Goal: Task Accomplishment & Management: Use online tool/utility

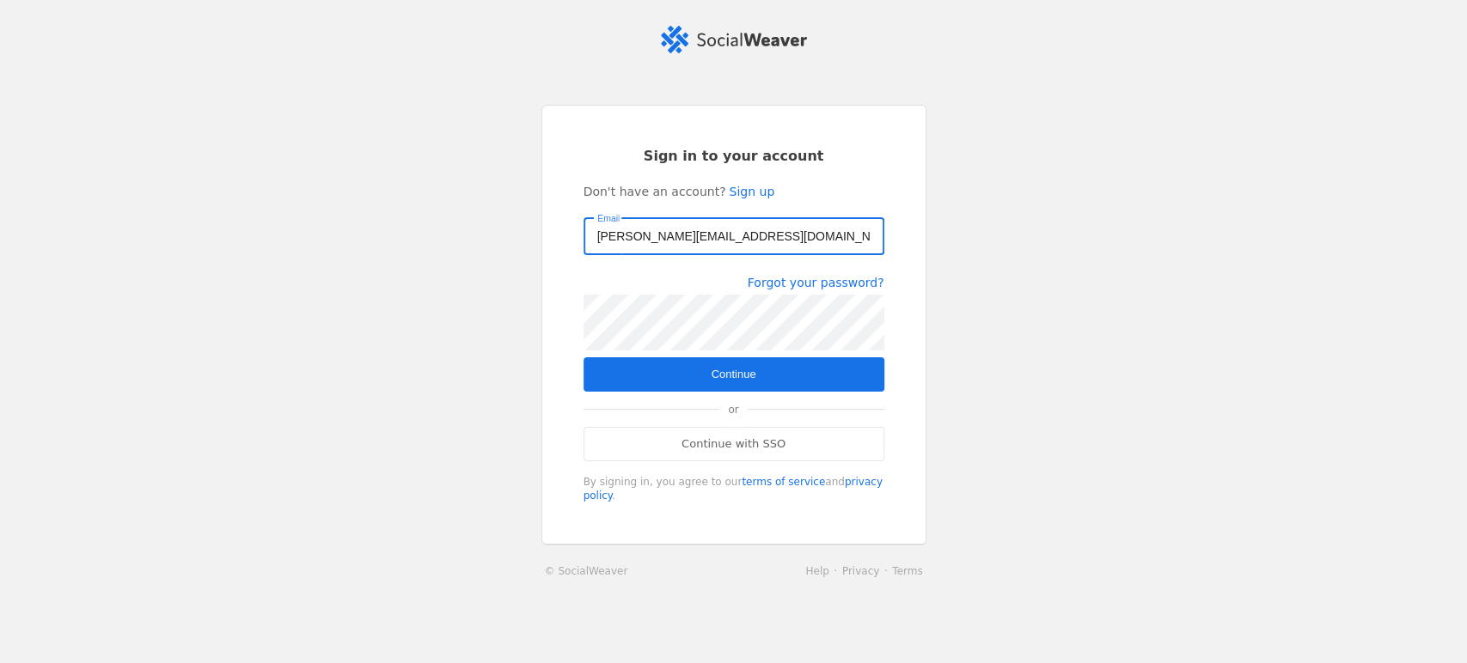
type input "[PERSON_NAME][EMAIL_ADDRESS][DOMAIN_NAME]"
click at [601, 375] on span "submit" at bounding box center [733, 374] width 301 height 34
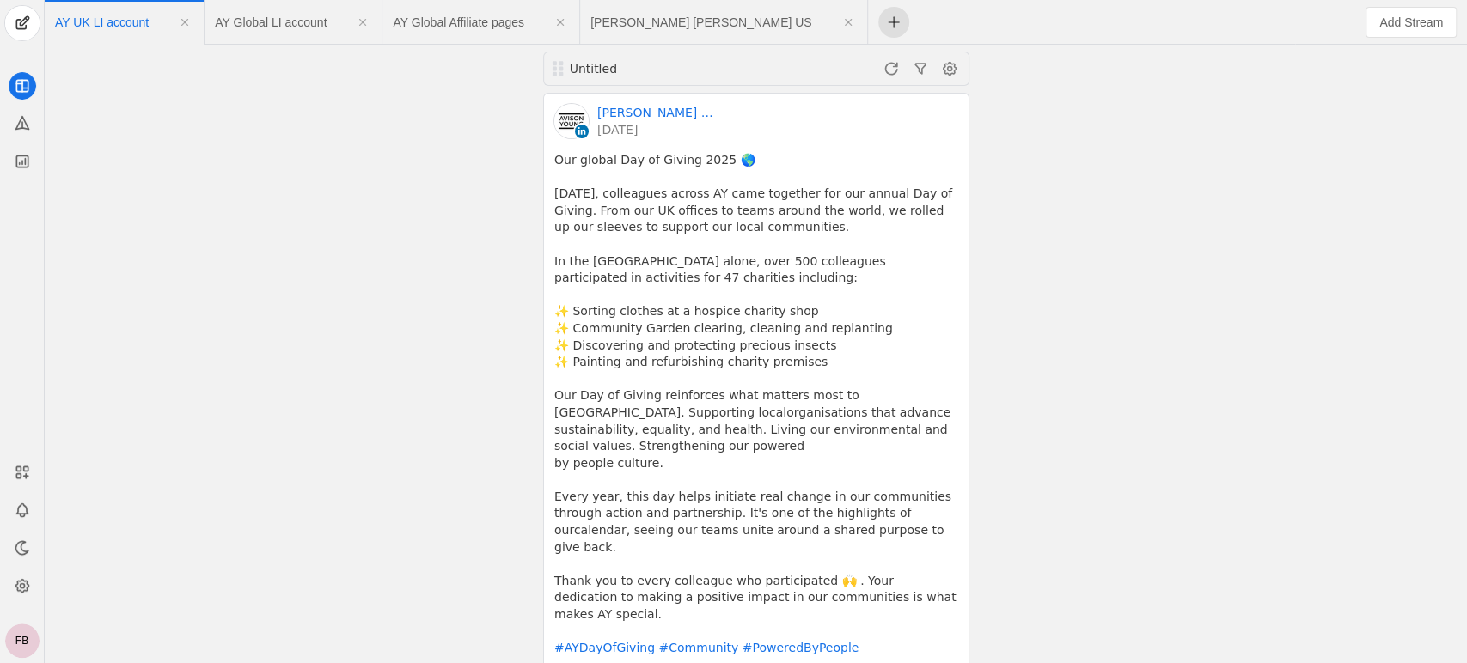
click at [878, 21] on span "undefined" at bounding box center [893, 22] width 31 height 31
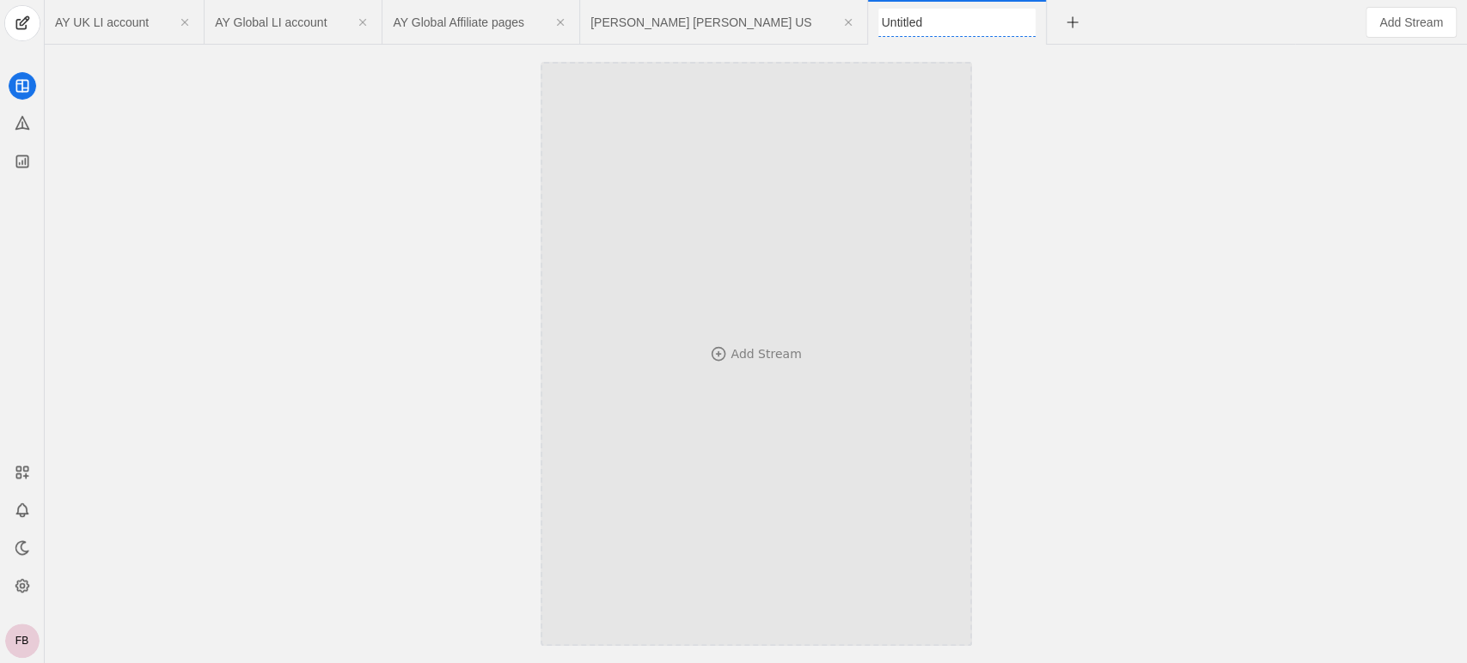
click at [759, 356] on div "Add Stream" at bounding box center [765, 353] width 70 height 17
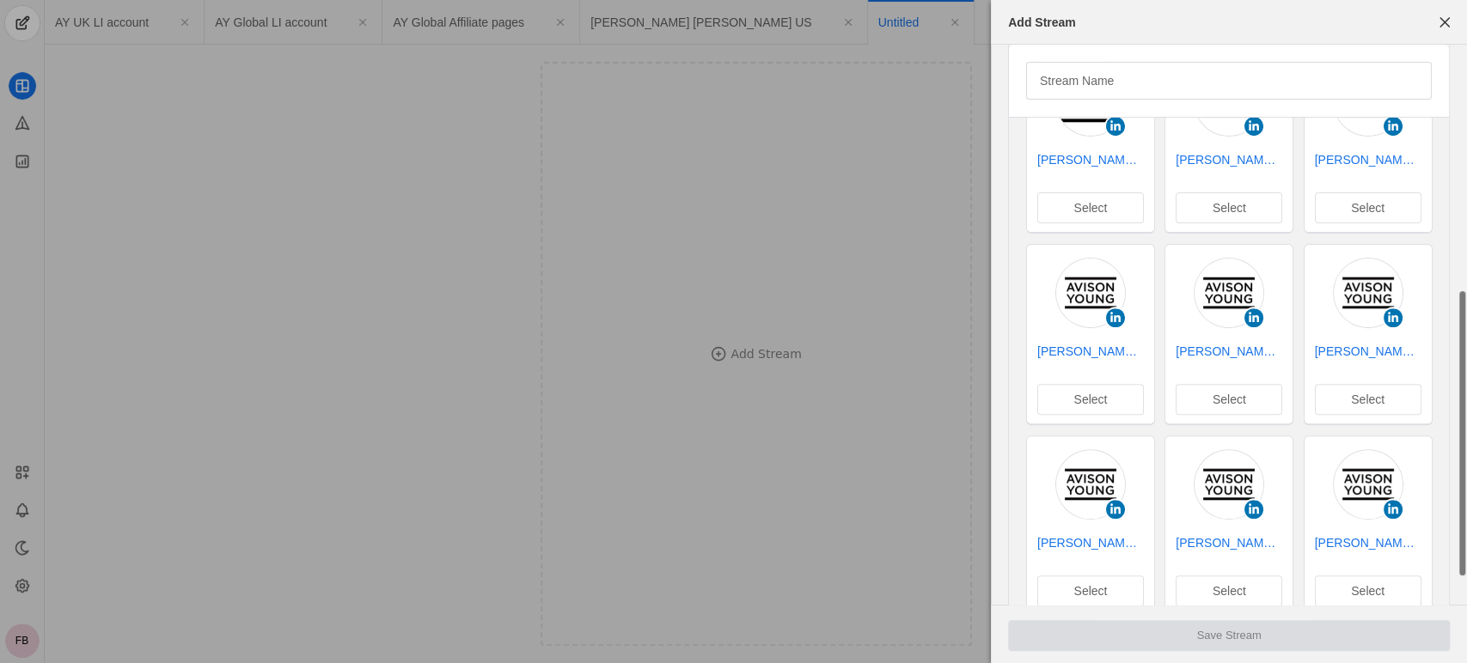
scroll to position [529, 0]
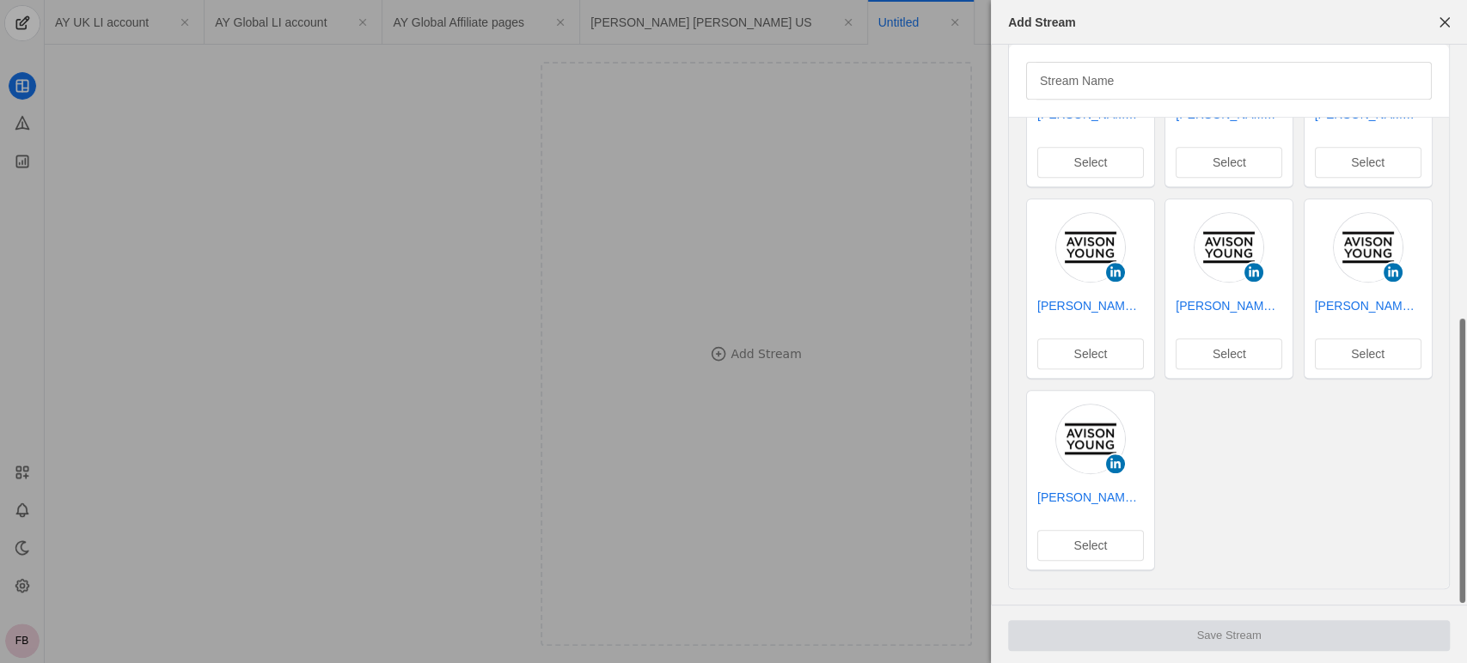
drag, startPoint x: 1461, startPoint y: 145, endPoint x: 1461, endPoint y: 534, distance: 389.2
click at [1463, 534] on div "Stream Name [PERSON_NAME] [PERSON_NAME] | [GEOGRAPHIC_DATA] Select [PERSON_NAME…" at bounding box center [1229, 60] width 476 height 1091
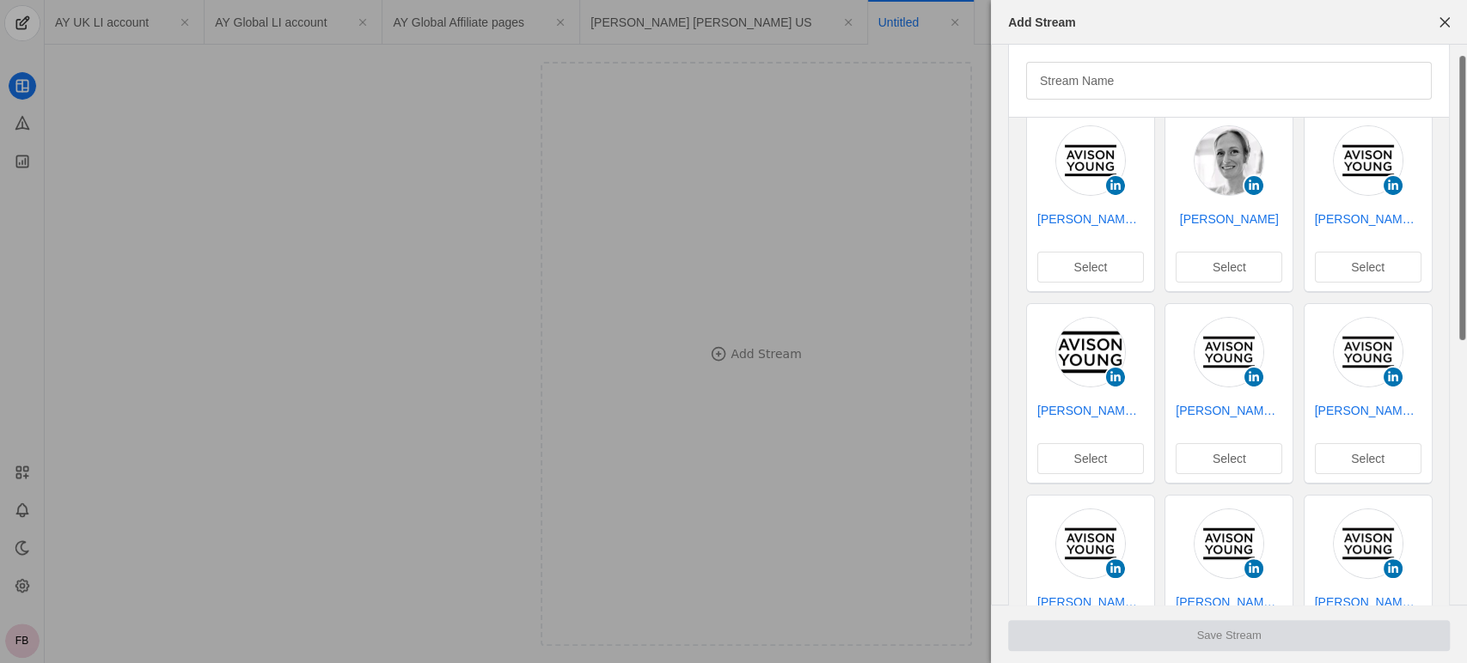
scroll to position [0, 0]
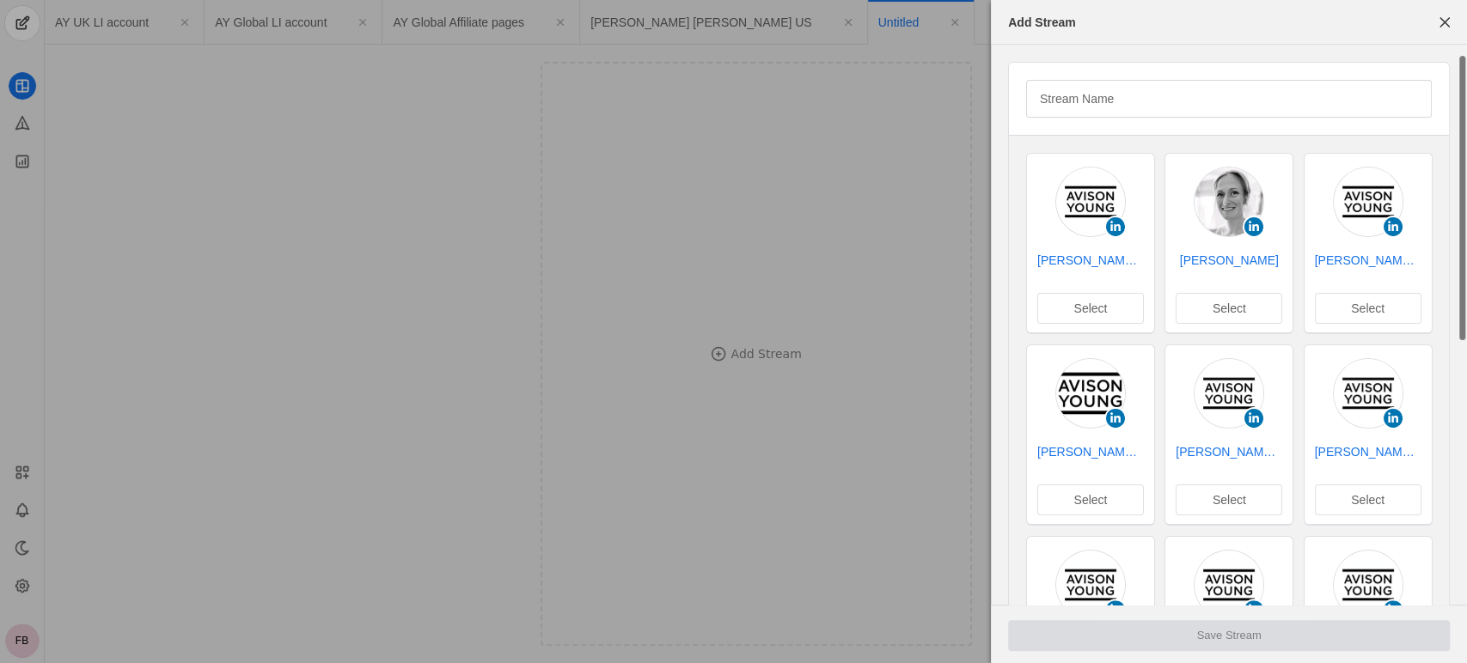
drag, startPoint x: 1459, startPoint y: 511, endPoint x: 1464, endPoint y: 143, distance: 368.6
click at [1464, 143] on div "Stream Name [PERSON_NAME] [PERSON_NAME] | [GEOGRAPHIC_DATA] Select [PERSON_NAME…" at bounding box center [1229, 590] width 476 height 1091
click at [1443, 22] on span "button" at bounding box center [1444, 22] width 31 height 31
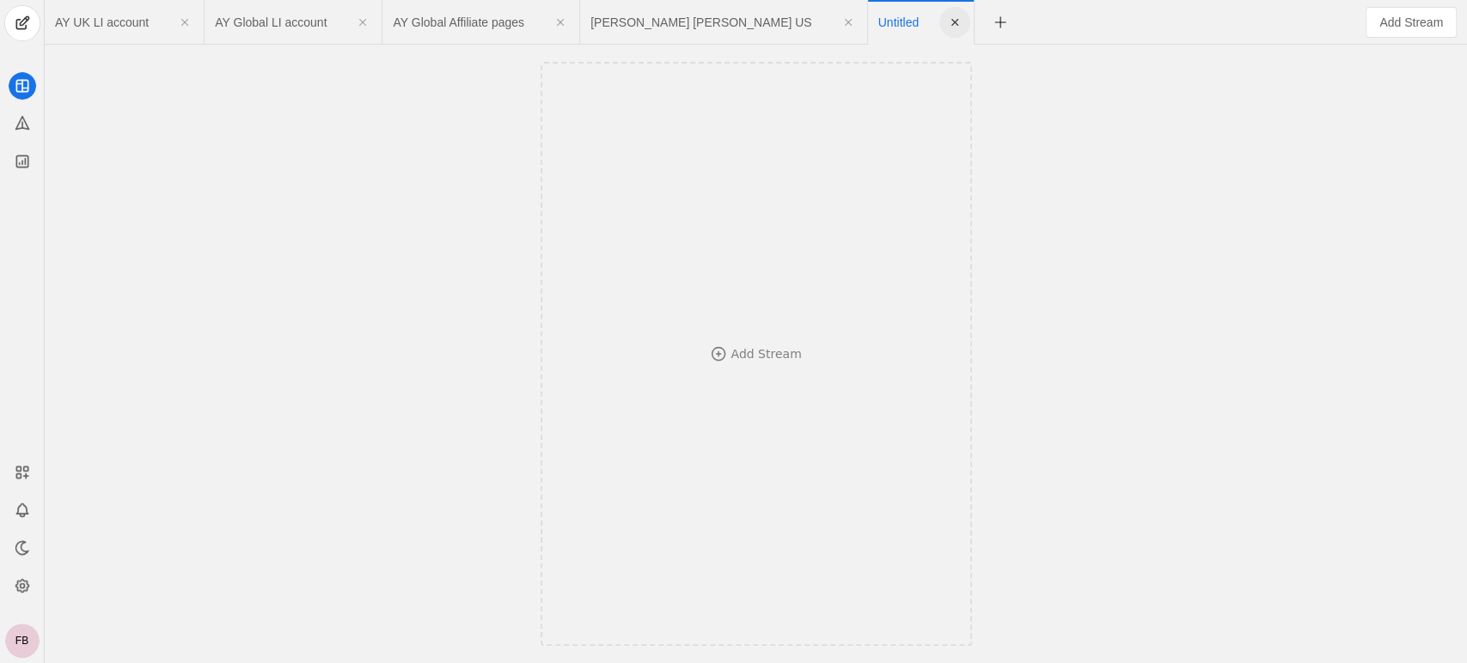
click at [939, 25] on span "undefined" at bounding box center [954, 22] width 31 height 31
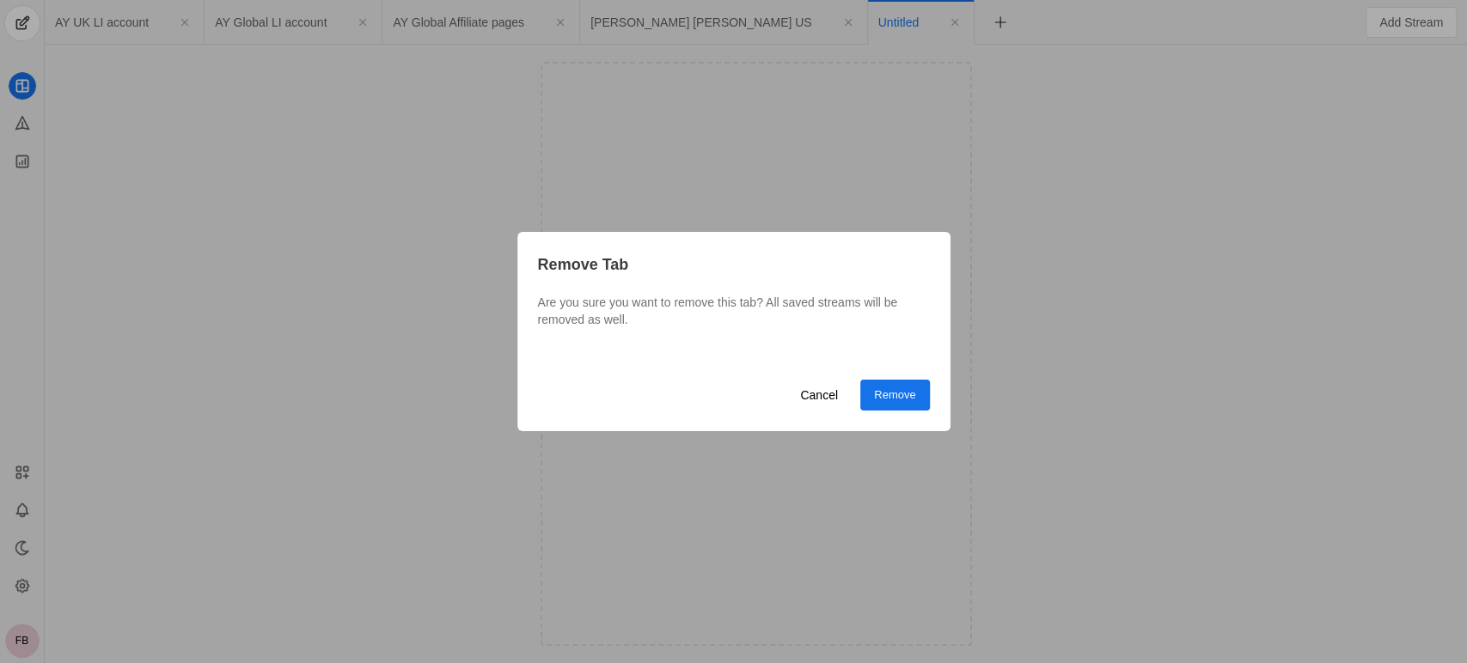
click at [879, 404] on span "undefined" at bounding box center [894, 395] width 69 height 31
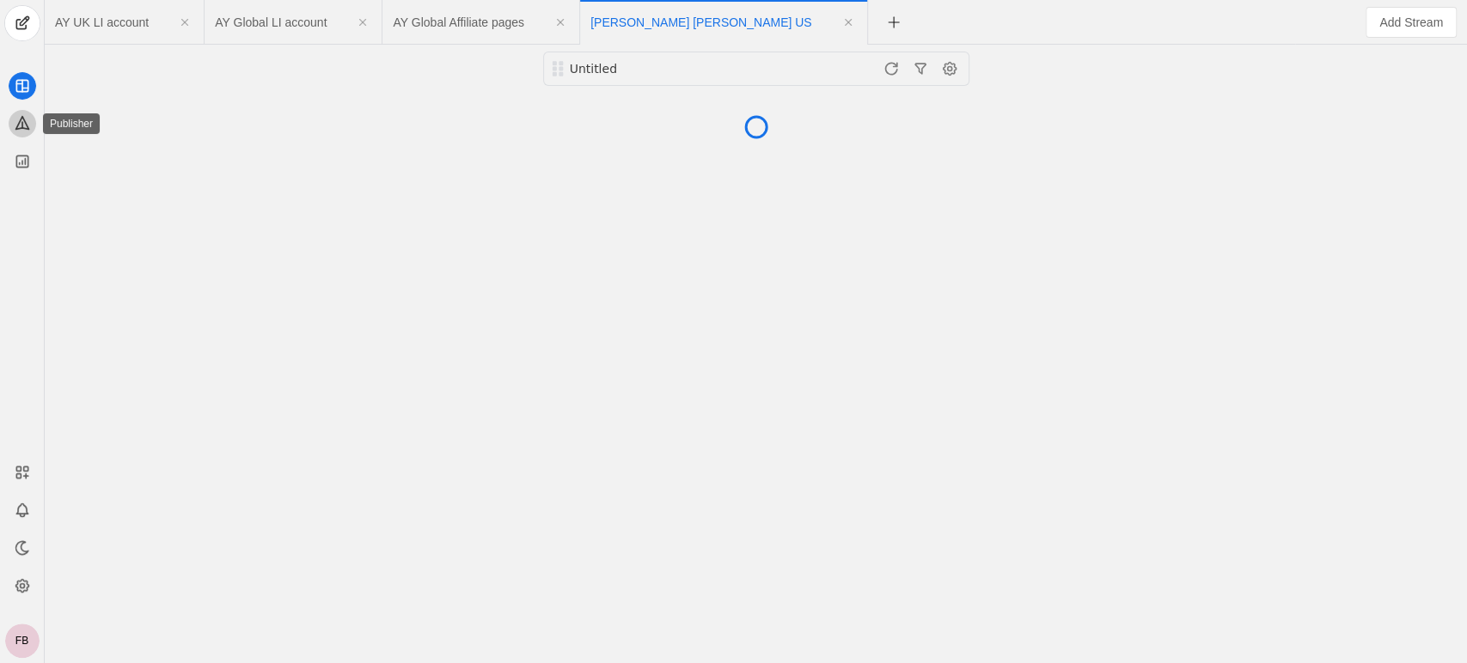
click at [26, 132] on app-icon at bounding box center [22, 123] width 27 height 27
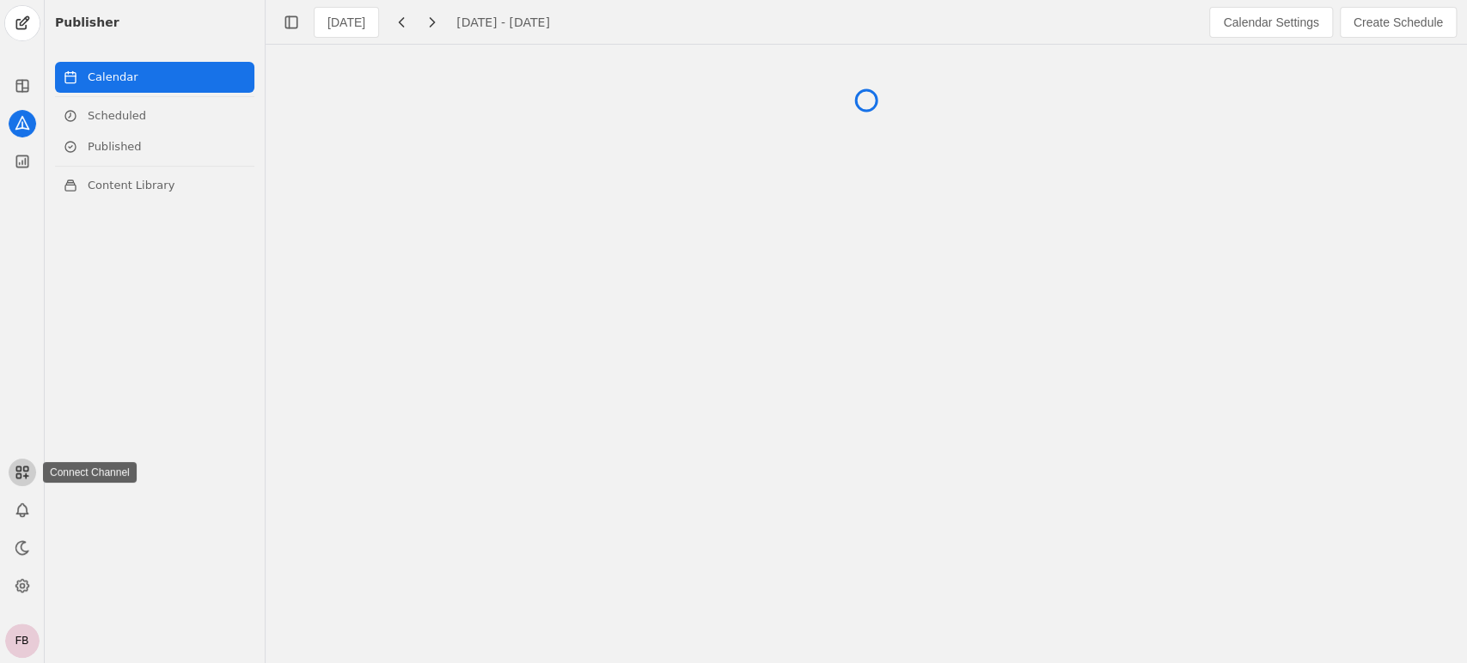
click at [21, 467] on rect at bounding box center [18, 469] width 4 height 4
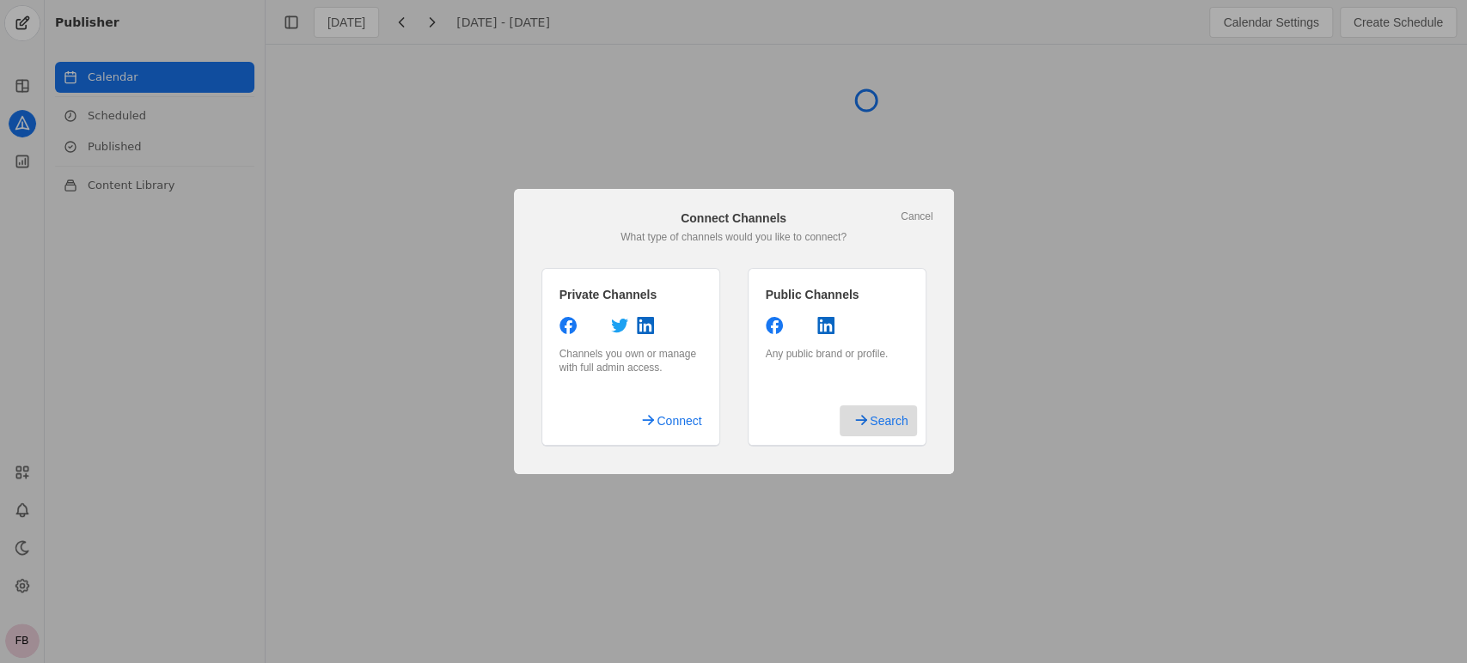
click at [886, 423] on span "Search" at bounding box center [888, 421] width 38 height 31
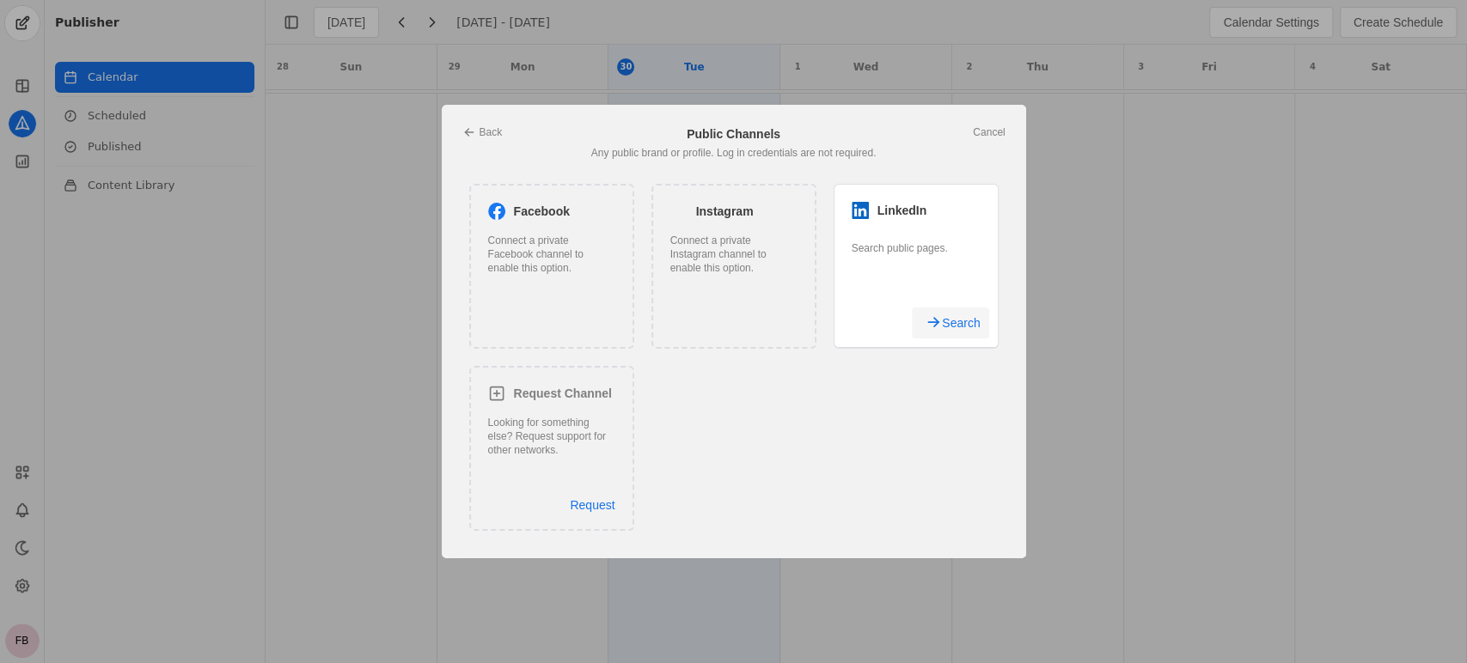
click at [956, 324] on span "Search" at bounding box center [961, 323] width 38 height 31
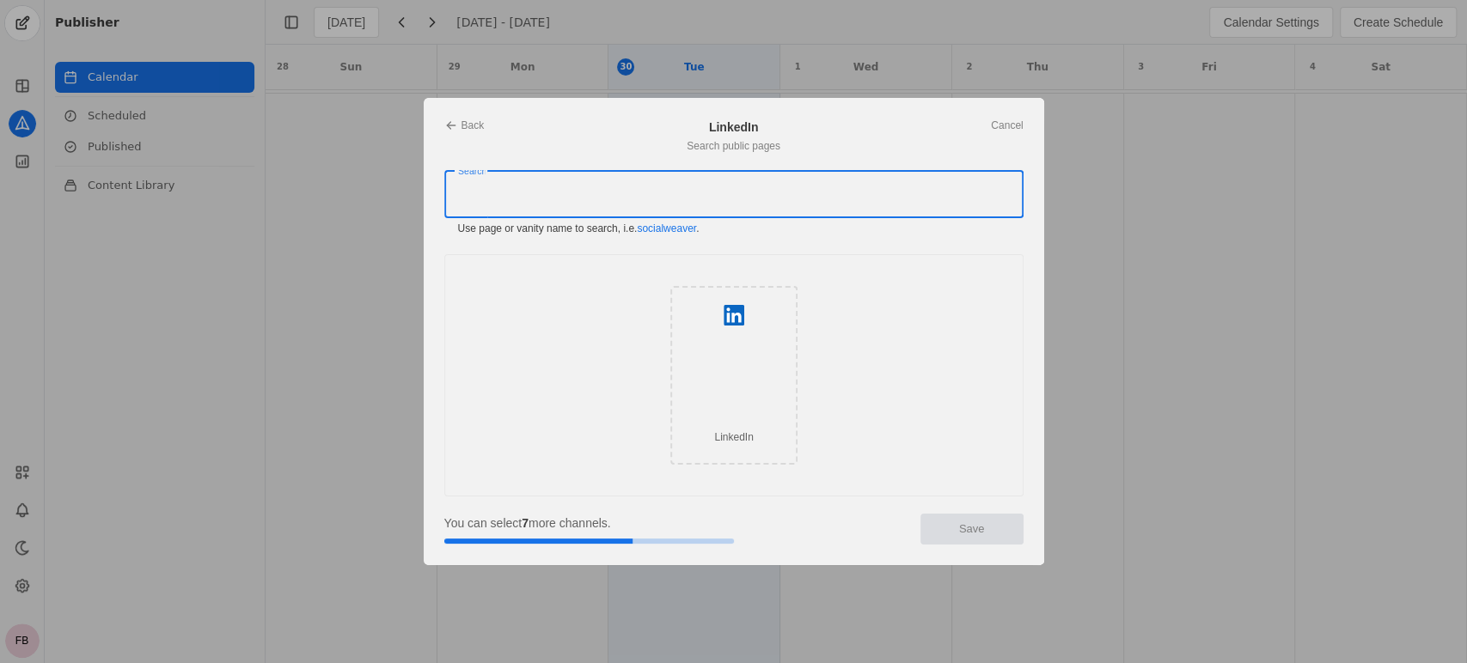
click at [543, 192] on input "Search" at bounding box center [669, 194] width 423 height 21
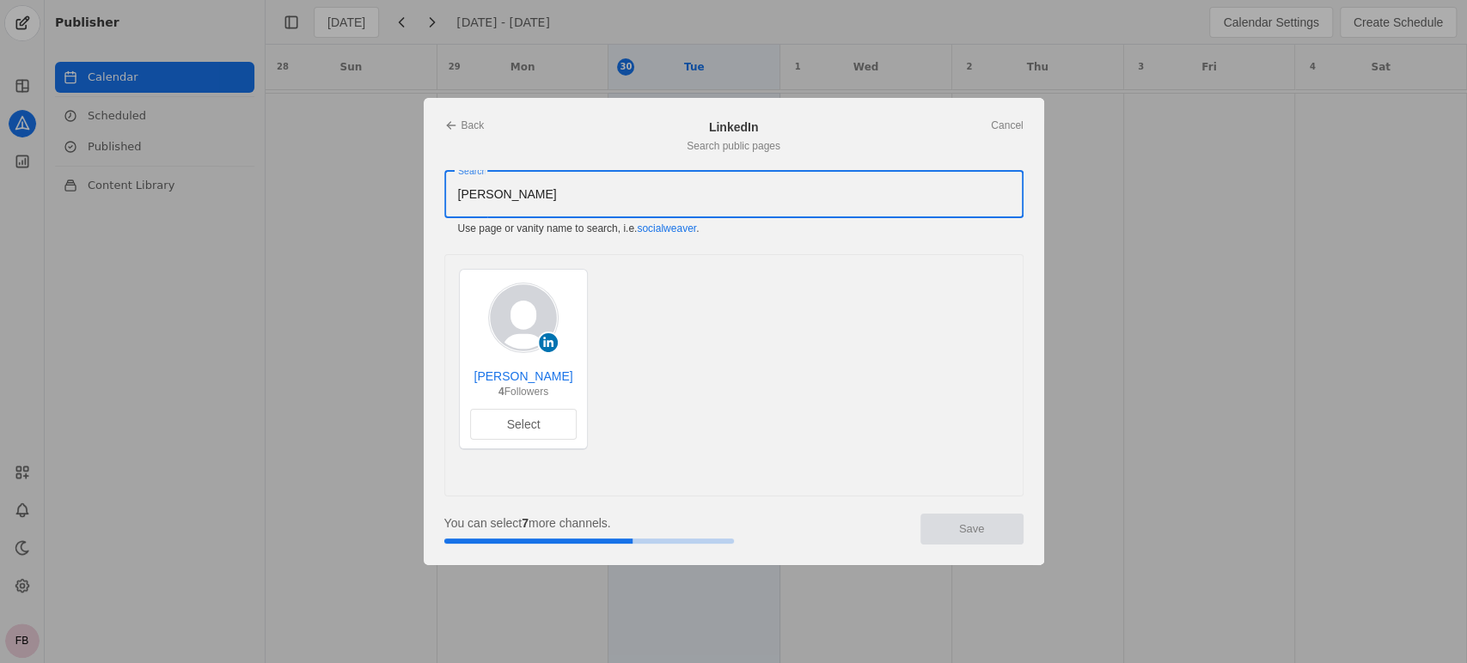
click at [481, 196] on input "[PERSON_NAME]" at bounding box center [669, 194] width 423 height 21
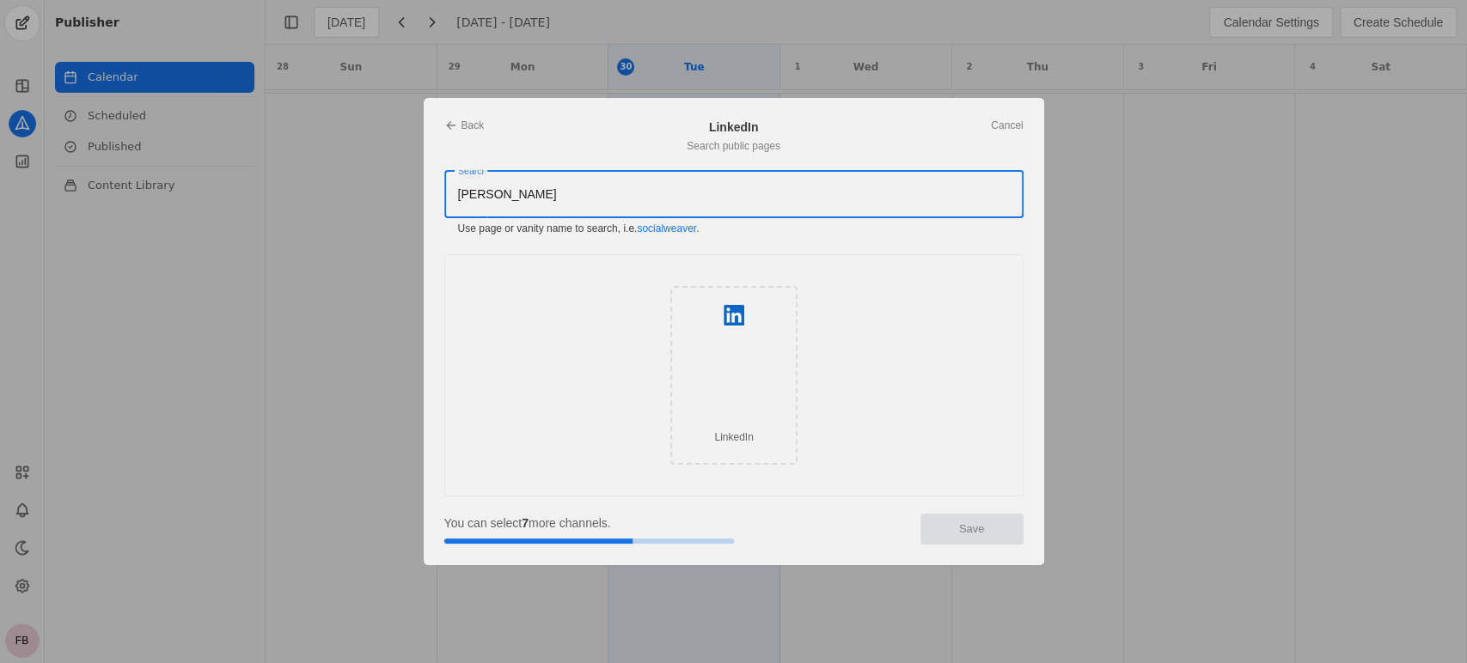
paste input "-[PERSON_NAME]-179991bb"
drag, startPoint x: 517, startPoint y: 197, endPoint x: 634, endPoint y: 196, distance: 116.8
click at [634, 196] on input "[PERSON_NAME]-179991bb" at bounding box center [669, 194] width 423 height 21
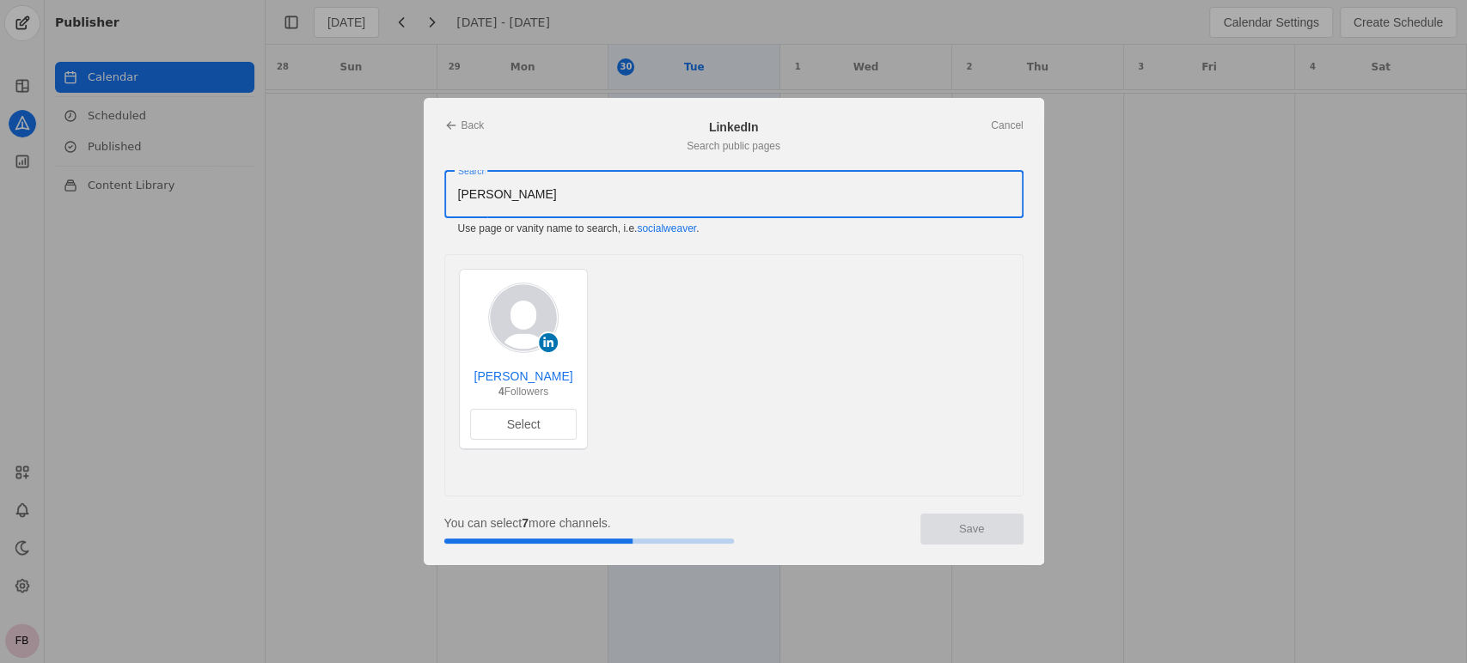
click at [483, 197] on input "[PERSON_NAME]" at bounding box center [669, 194] width 423 height 21
paste input "[URL][DOMAIN_NAME][PERSON_NAME]"
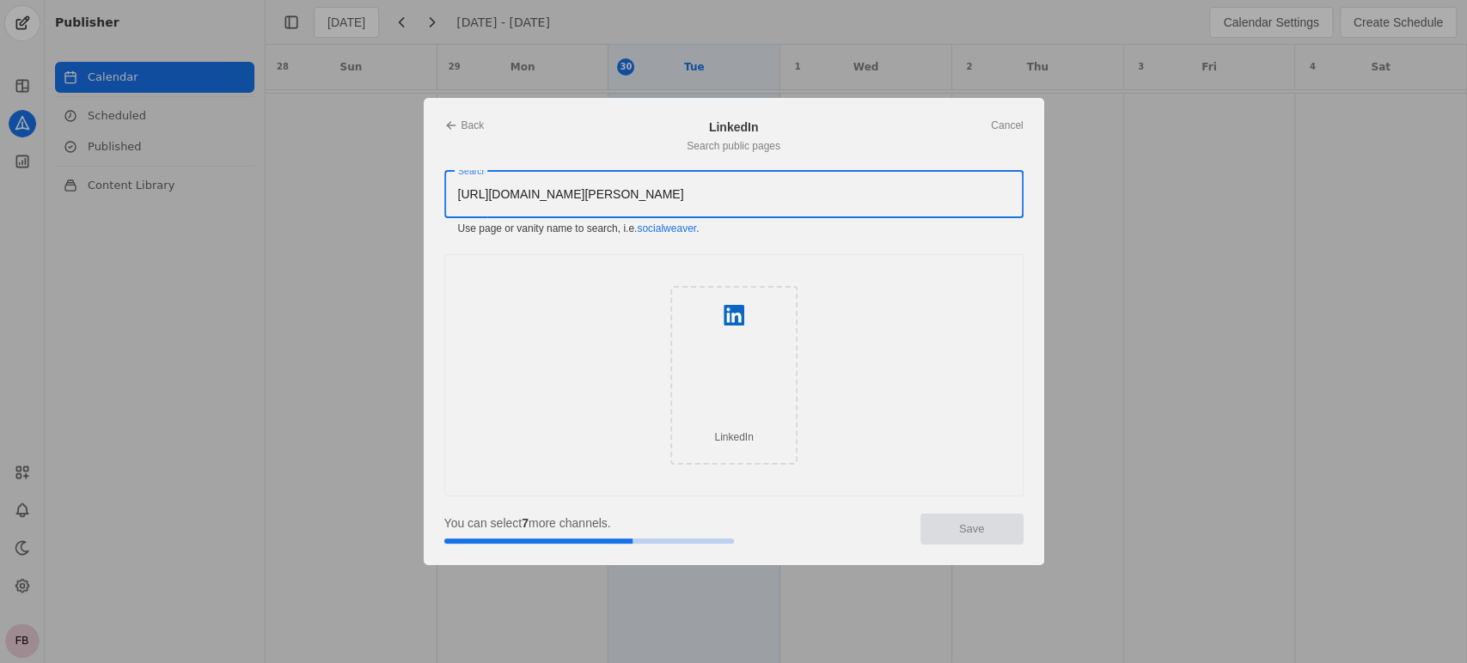
drag, startPoint x: 593, startPoint y: 193, endPoint x: 436, endPoint y: 203, distance: 156.6
click at [436, 203] on app-add-channel-dialog "Back Cancel LinkedIn Search public pages Search [URL][DOMAIN_NAME][PERSON_NAME]…" at bounding box center [734, 331] width 620 height 467
click at [522, 199] on input "/in/[PERSON_NAME]-179991bb/" at bounding box center [669, 194] width 423 height 21
paste input "179991bb"
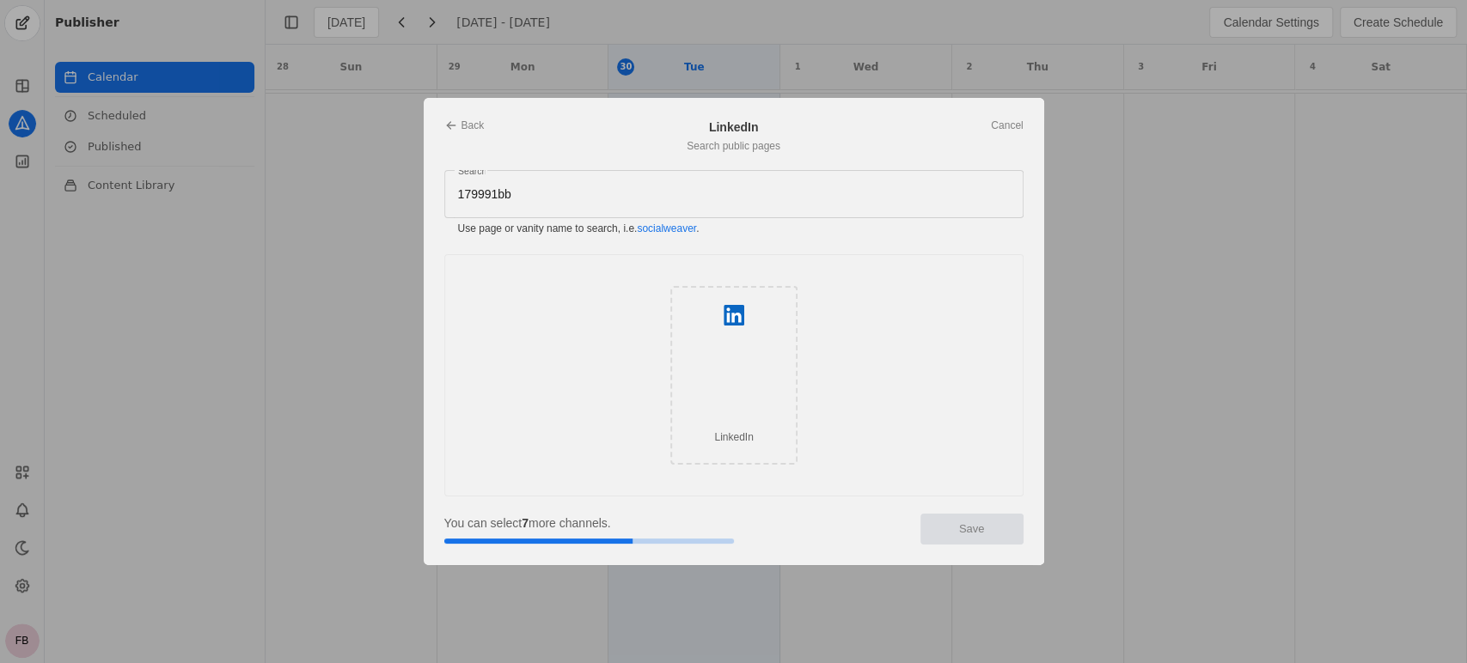
click at [733, 375] on div "LinkedIn" at bounding box center [733, 375] width 127 height 179
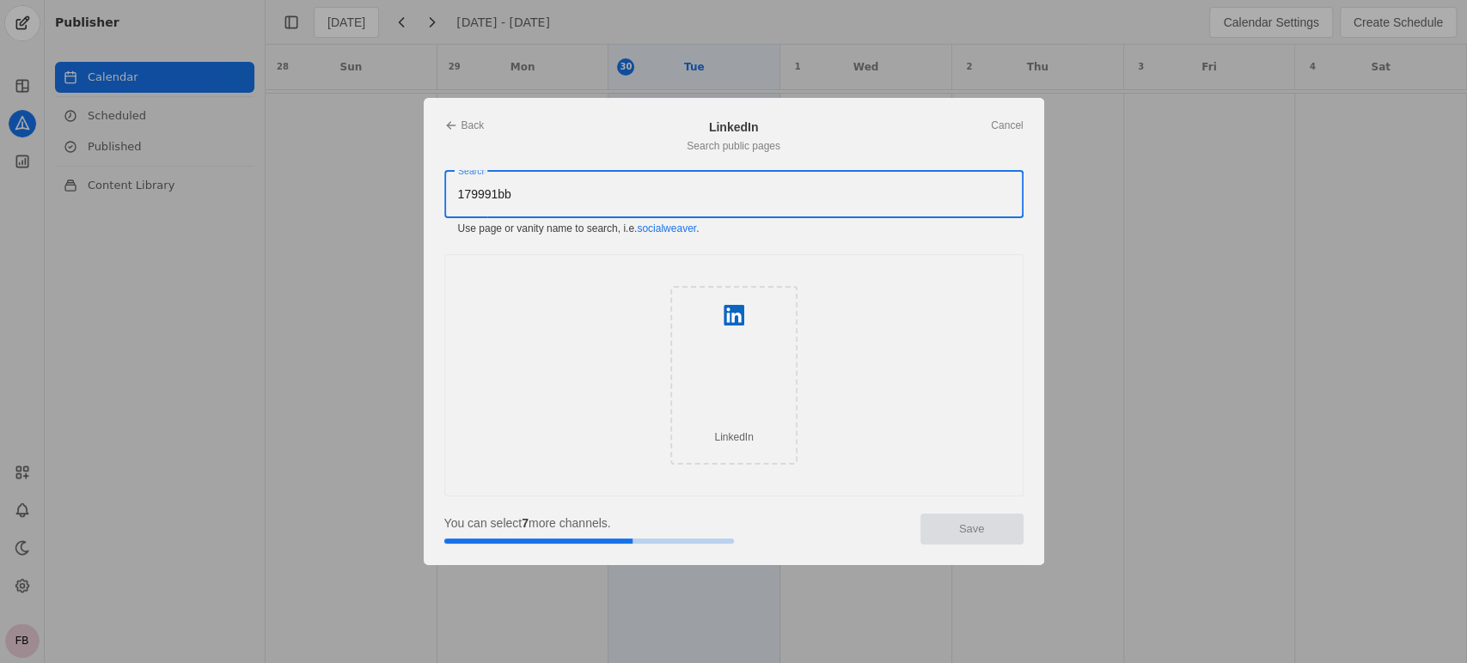
click at [493, 193] on input "179991bb" at bounding box center [669, 194] width 423 height 21
paste input "[DOMAIN_NAME][URL][PERSON_NAME]"
type input "[DOMAIN_NAME][URL][PERSON_NAME]"
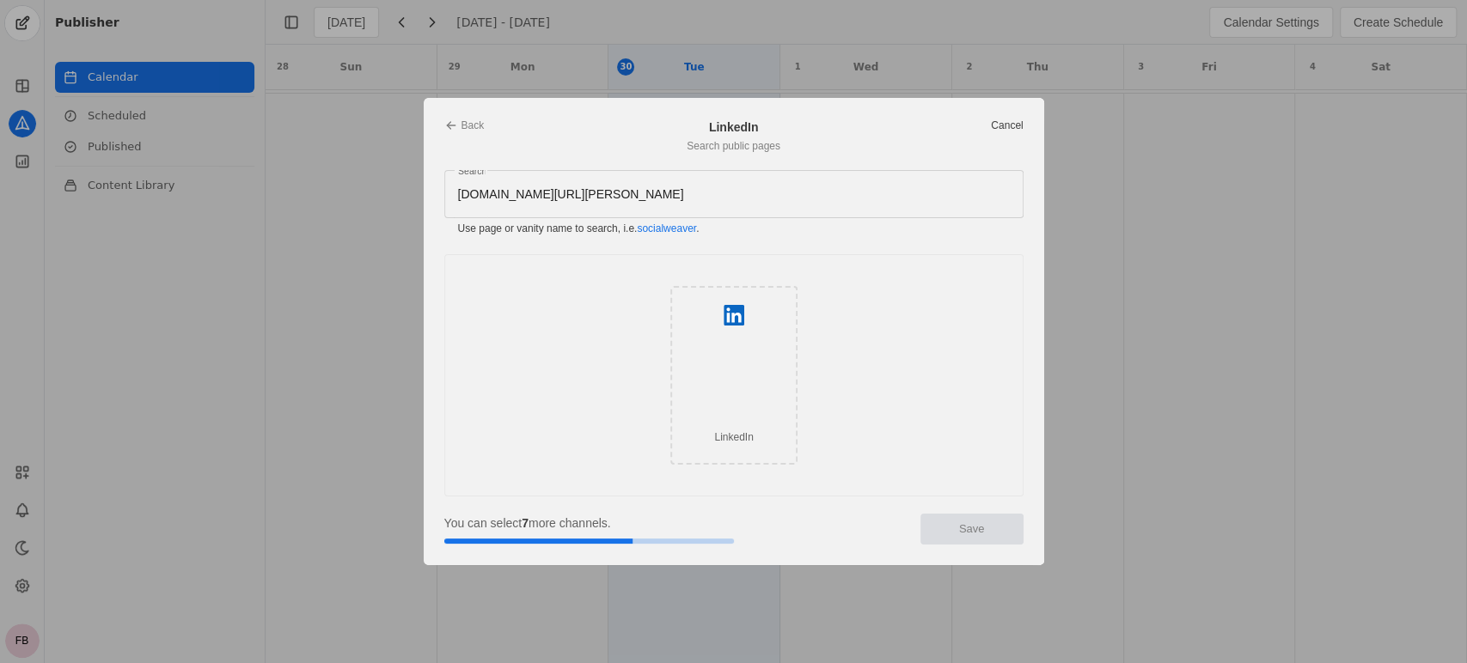
click at [1003, 126] on link "Cancel" at bounding box center [1007, 126] width 32 height 14
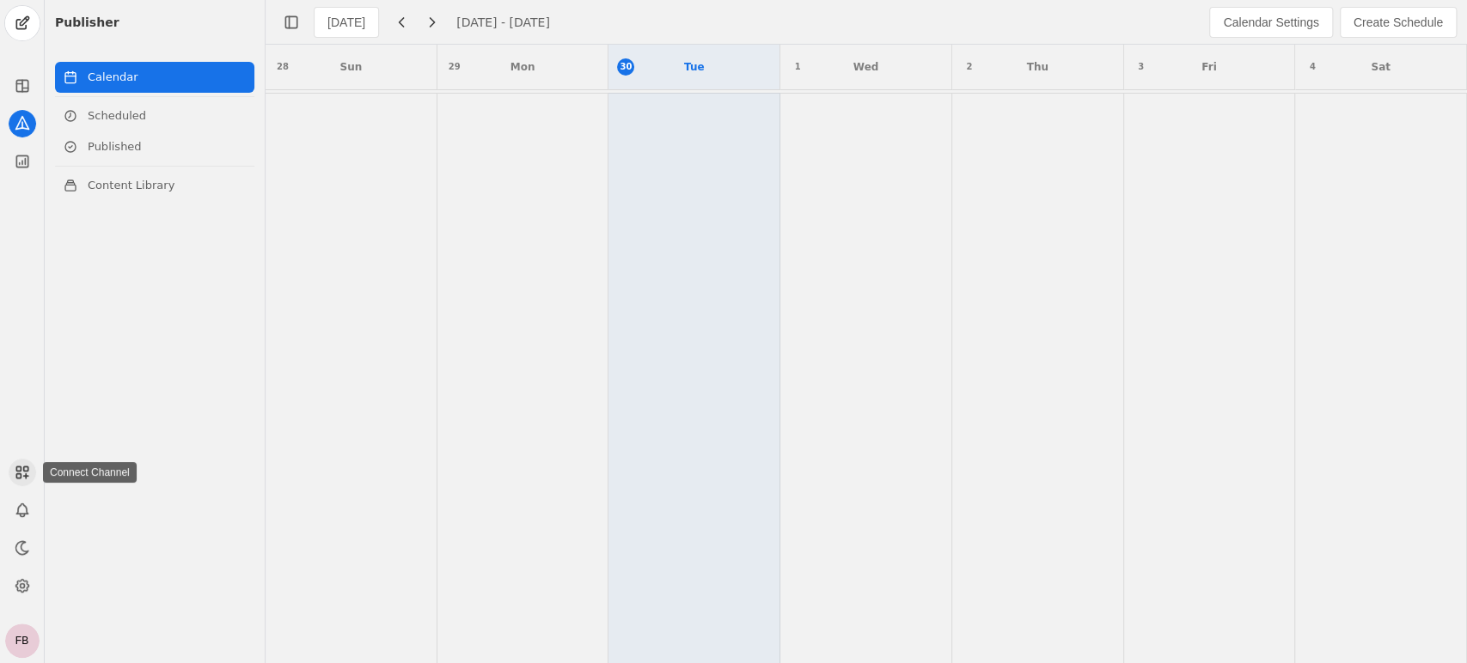
click at [21, 475] on rect at bounding box center [18, 476] width 4 height 4
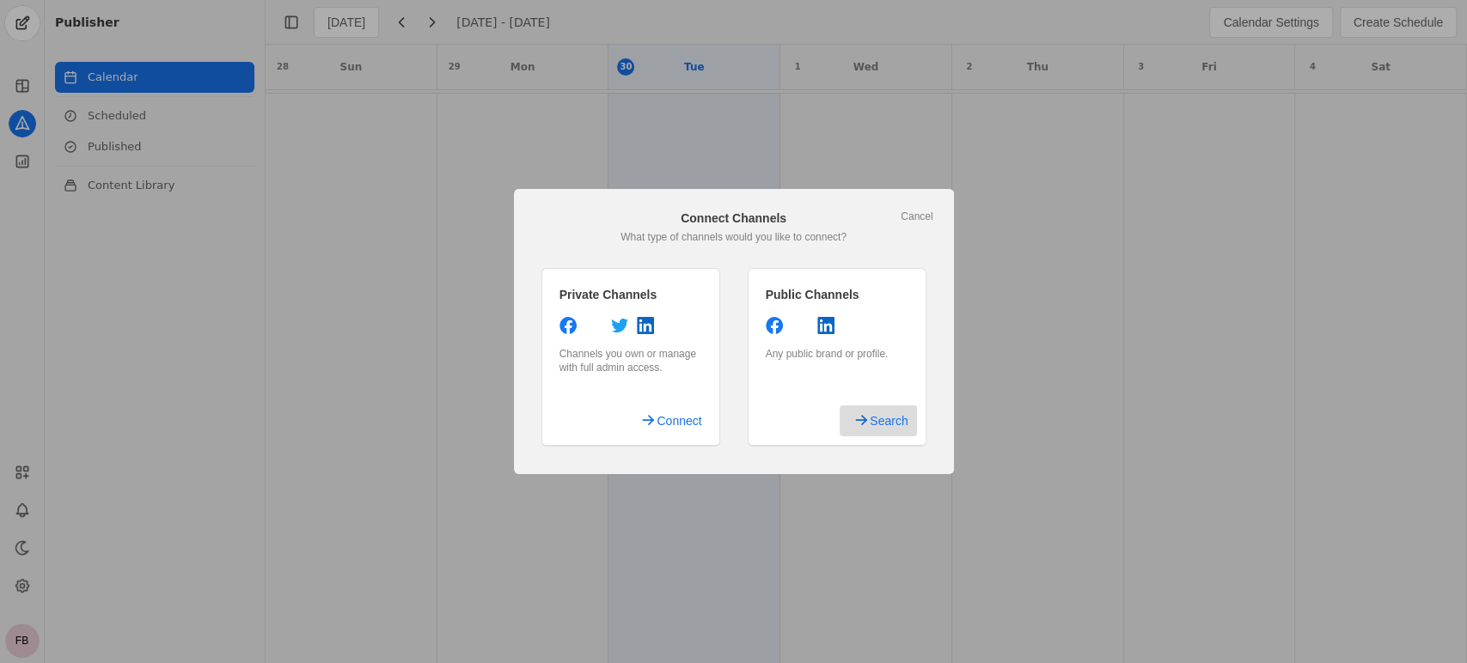
click at [896, 420] on span "Search" at bounding box center [888, 421] width 38 height 31
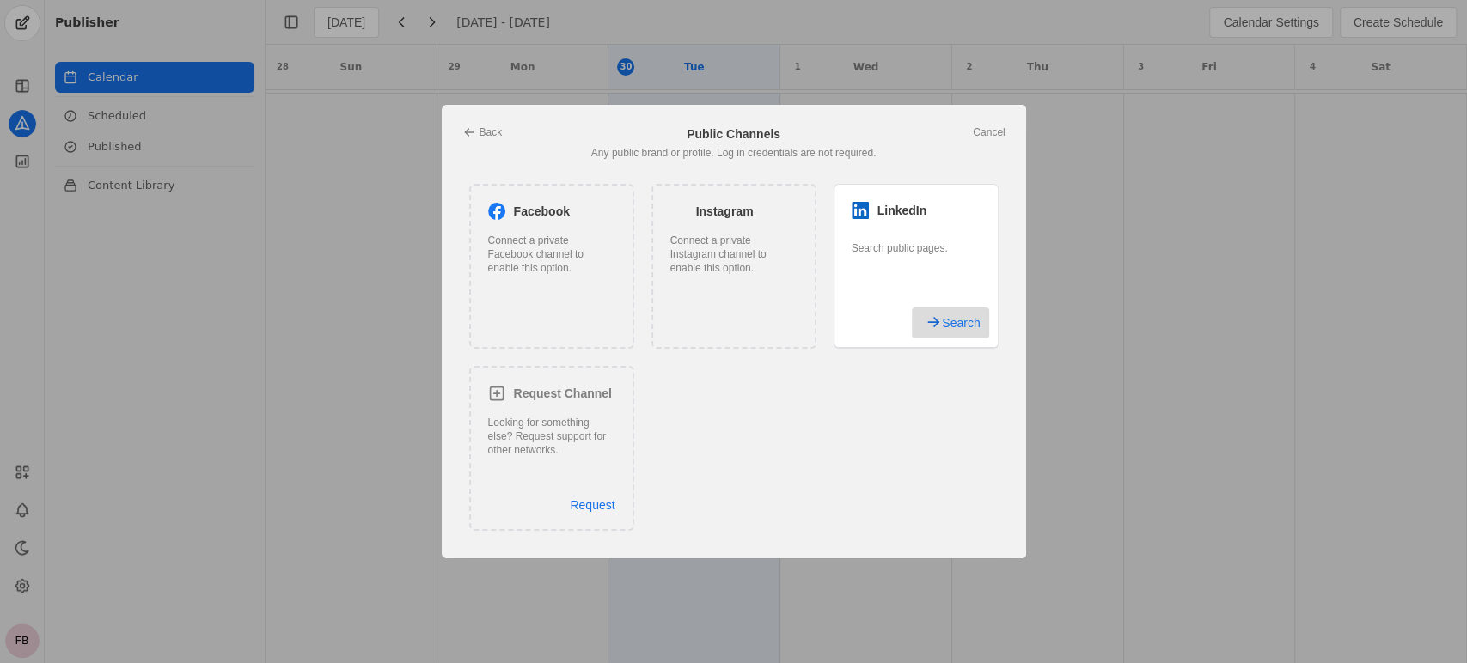
click at [952, 320] on span "Search" at bounding box center [961, 323] width 38 height 31
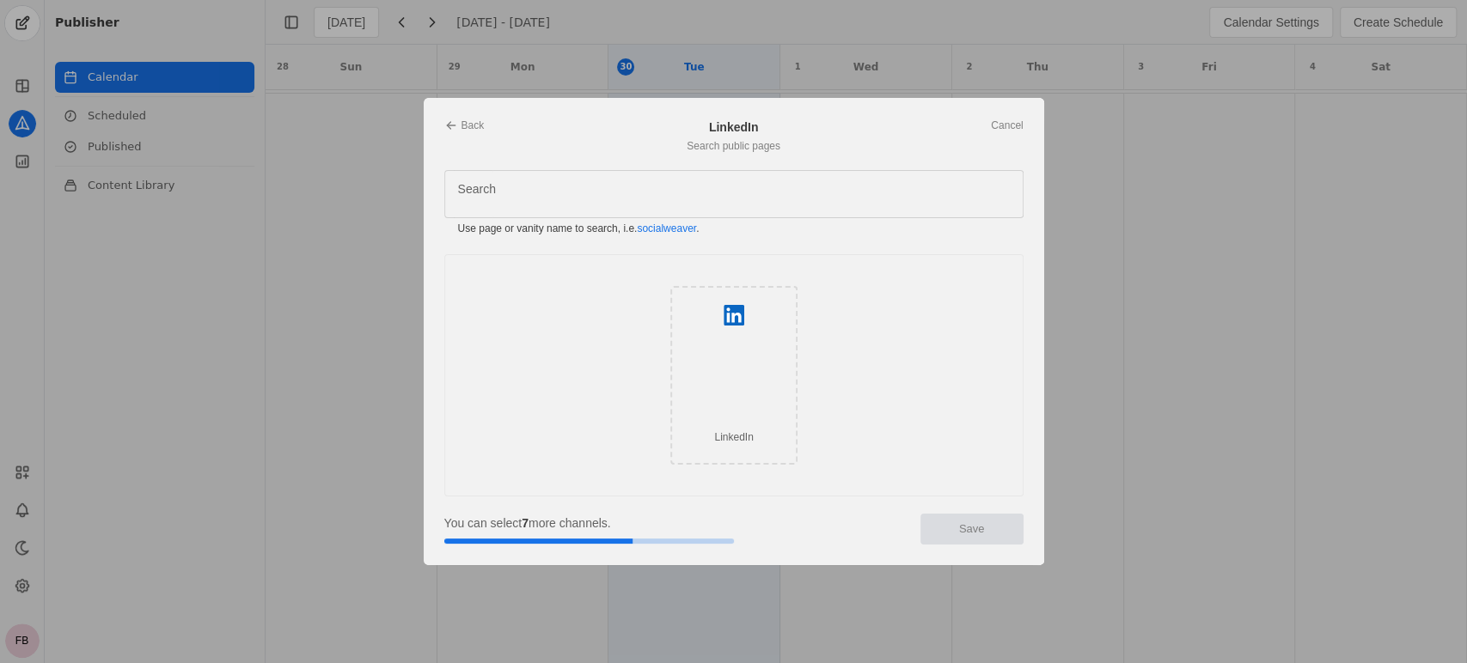
click at [730, 372] on div "LinkedIn" at bounding box center [733, 375] width 127 height 179
click at [600, 198] on input "Search" at bounding box center [669, 194] width 423 height 21
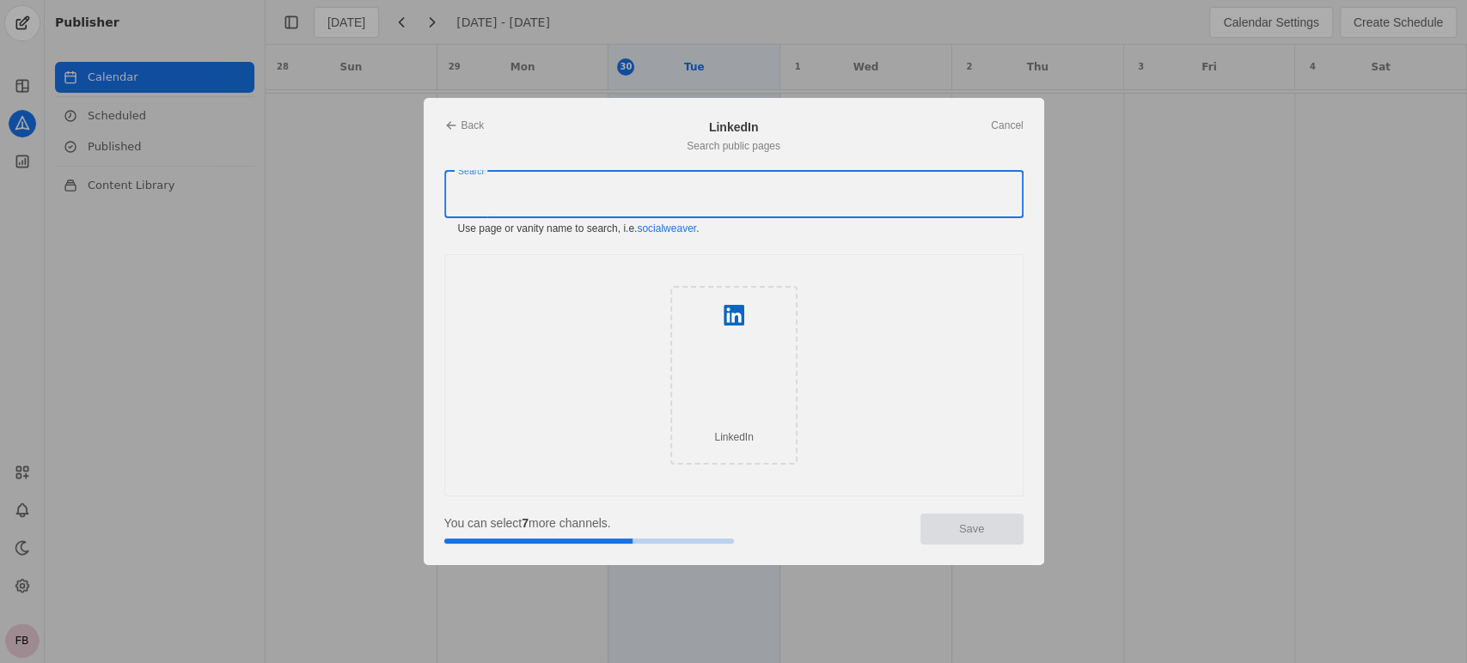
paste input "[DOMAIN_NAME][URL][PERSON_NAME]"
type input "[DOMAIN_NAME][URL][PERSON_NAME]"
